Goal: Transaction & Acquisition: Purchase product/service

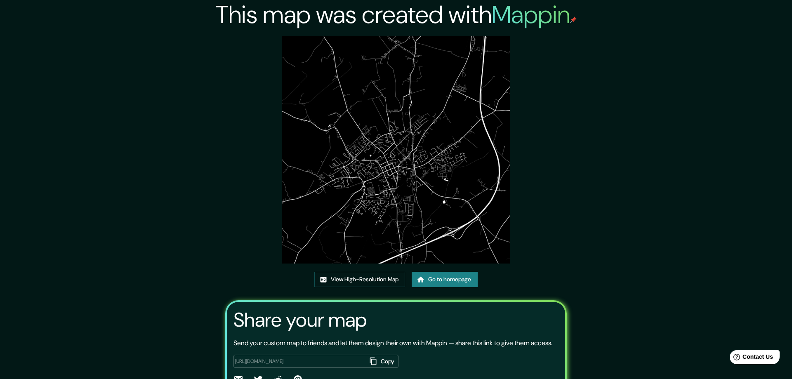
click at [457, 272] on link "Go to homepage" at bounding box center [445, 279] width 66 height 15
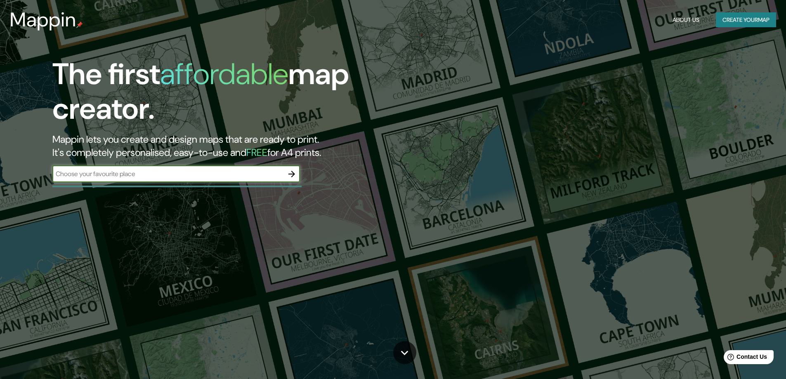
click at [291, 174] on icon "button" at bounding box center [291, 174] width 7 height 7
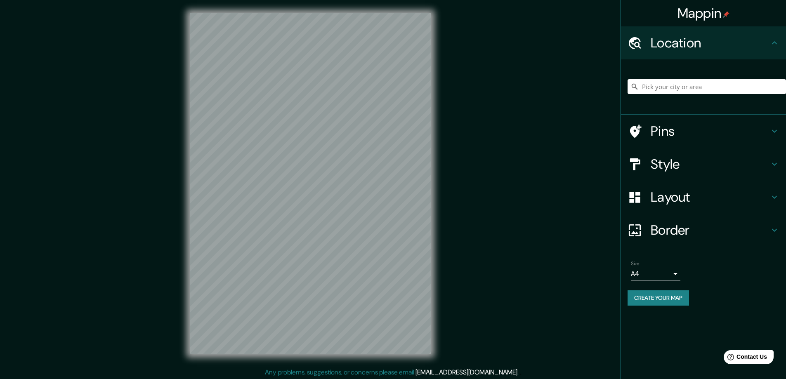
click at [655, 163] on h4 "Style" at bounding box center [709, 164] width 119 height 16
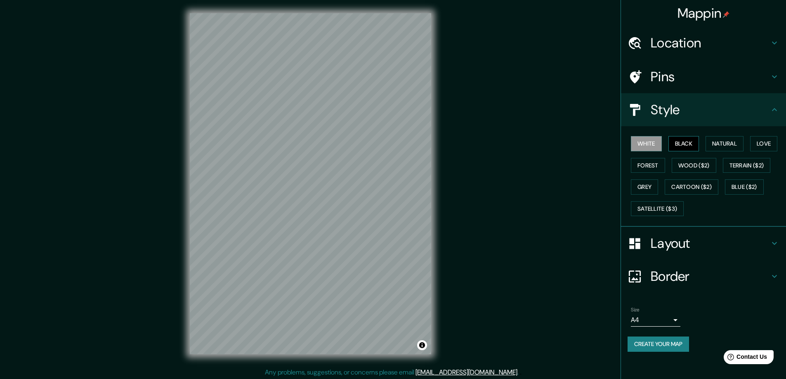
click at [685, 144] on button "Black" at bounding box center [683, 143] width 31 height 15
click at [673, 244] on h4 "Layout" at bounding box center [709, 243] width 119 height 16
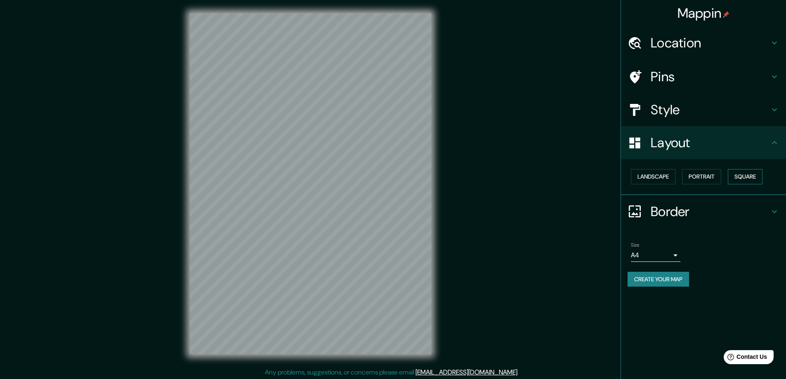
click at [750, 174] on button "Square" at bounding box center [745, 176] width 35 height 15
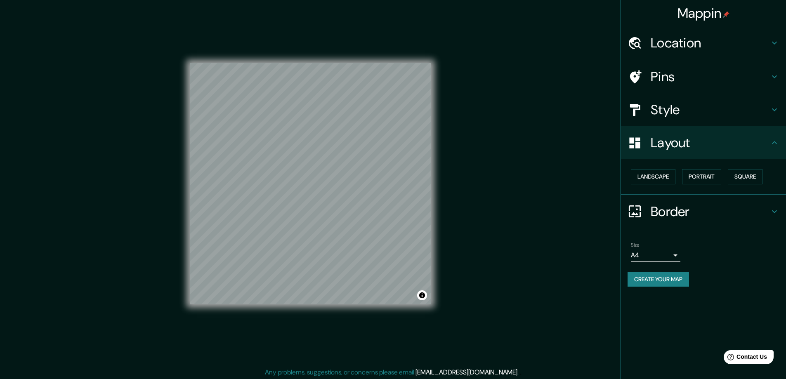
click at [676, 254] on body "Mappin Location Pins Style Layout Landscape Portrait Square Border Choose a bor…" at bounding box center [393, 189] width 786 height 379
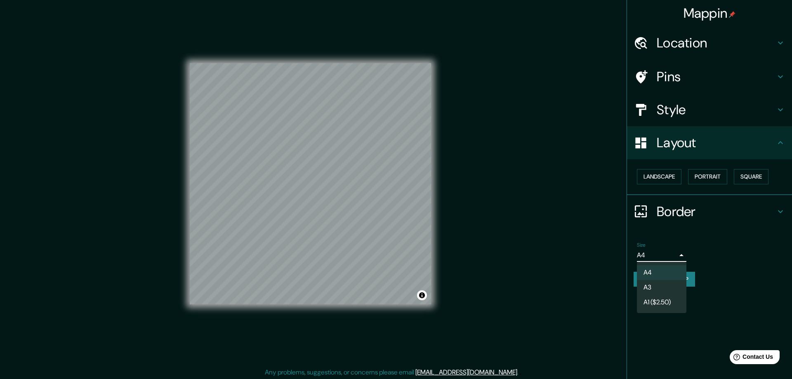
click at [657, 284] on li "A3" at bounding box center [661, 287] width 49 height 15
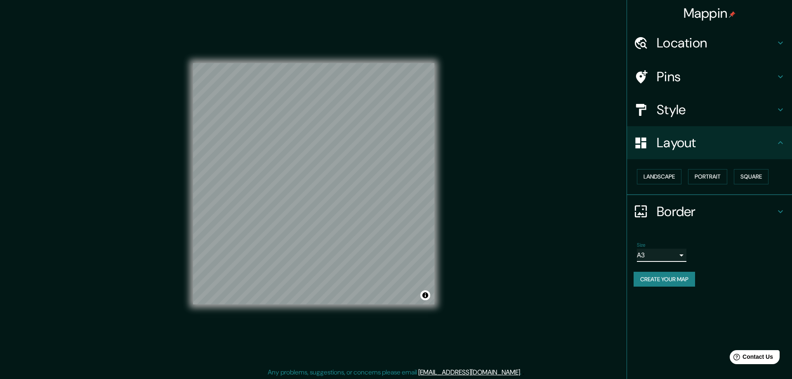
type input "a4"
